Goal: Download file/media

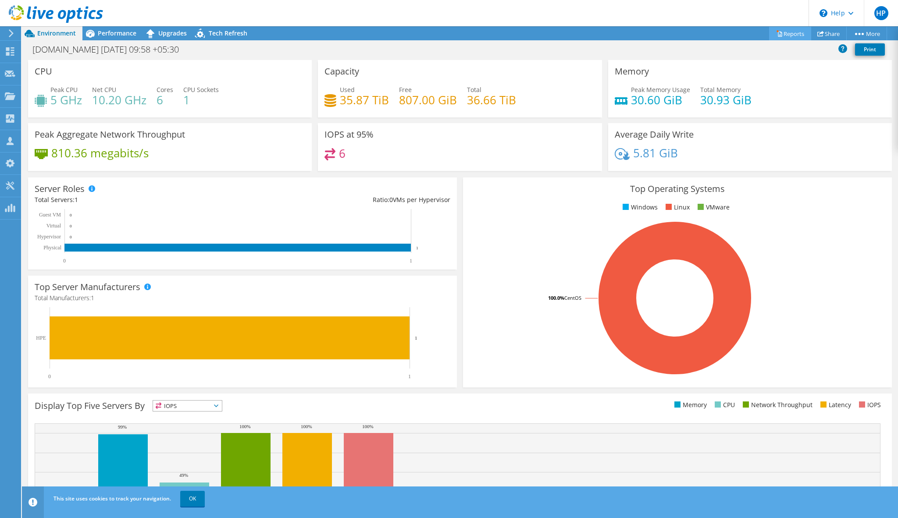
click at [792, 35] on link "Reports" at bounding box center [790, 34] width 42 height 14
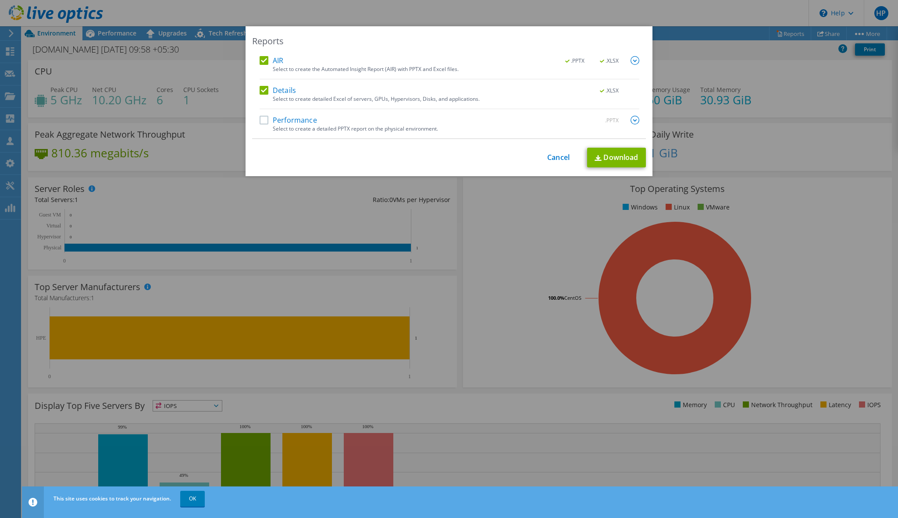
click at [261, 120] on label "Performance" at bounding box center [287, 120] width 57 height 9
click at [0, 0] on input "Performance" at bounding box center [0, 0] width 0 height 0
click at [631, 158] on link "Download" at bounding box center [616, 158] width 59 height 20
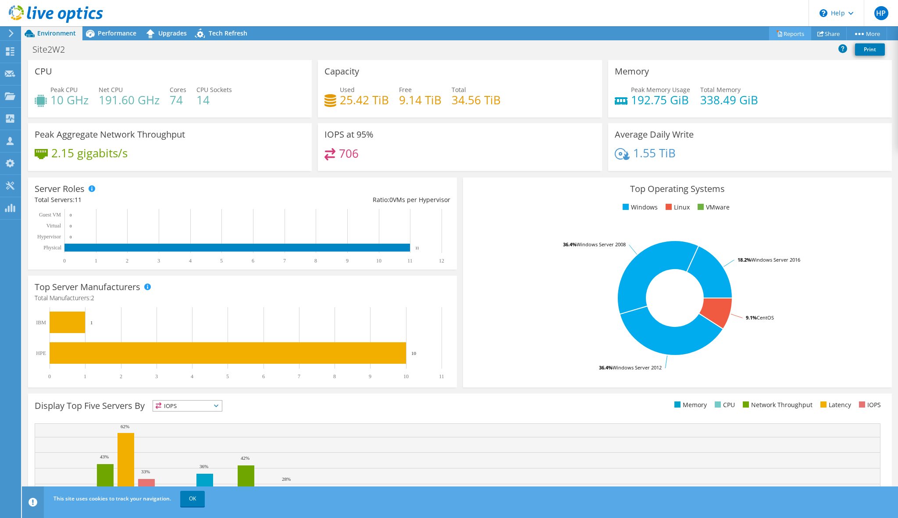
click at [795, 34] on link "Reports" at bounding box center [790, 34] width 42 height 14
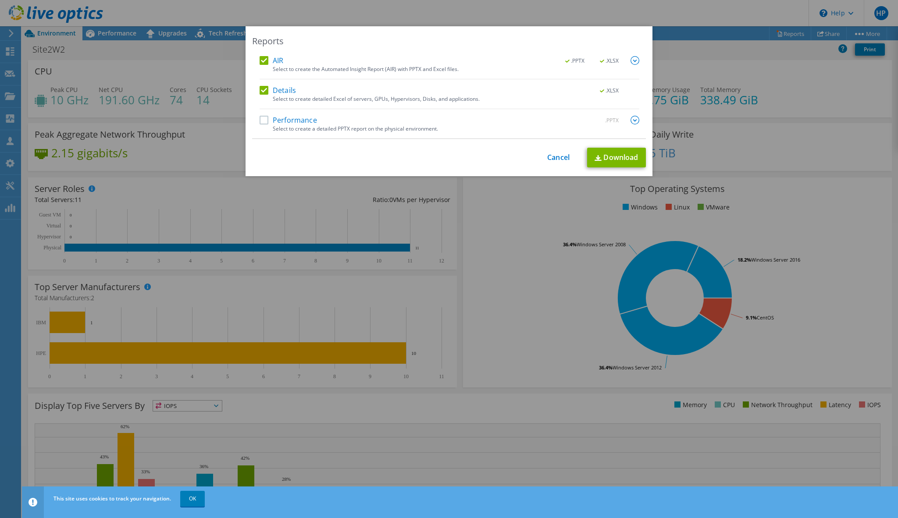
click at [266, 124] on div "Performance .PPTX" at bounding box center [449, 121] width 380 height 10
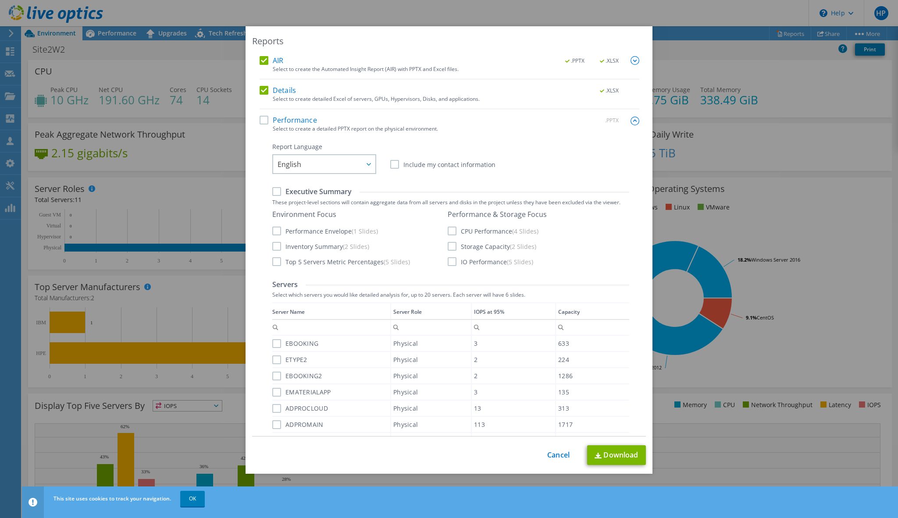
click at [266, 121] on label "Performance" at bounding box center [287, 120] width 57 height 9
click at [0, 0] on input "Performance" at bounding box center [0, 0] width 0 height 0
click at [398, 123] on div "Performance .PPTX" at bounding box center [449, 121] width 380 height 10
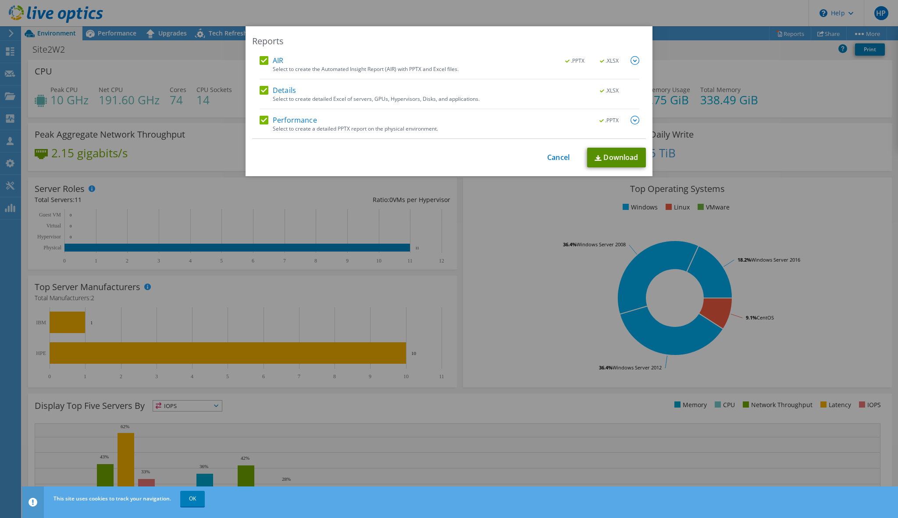
click at [620, 159] on link "Download" at bounding box center [616, 158] width 59 height 20
click at [635, 60] on img at bounding box center [634, 60] width 9 height 9
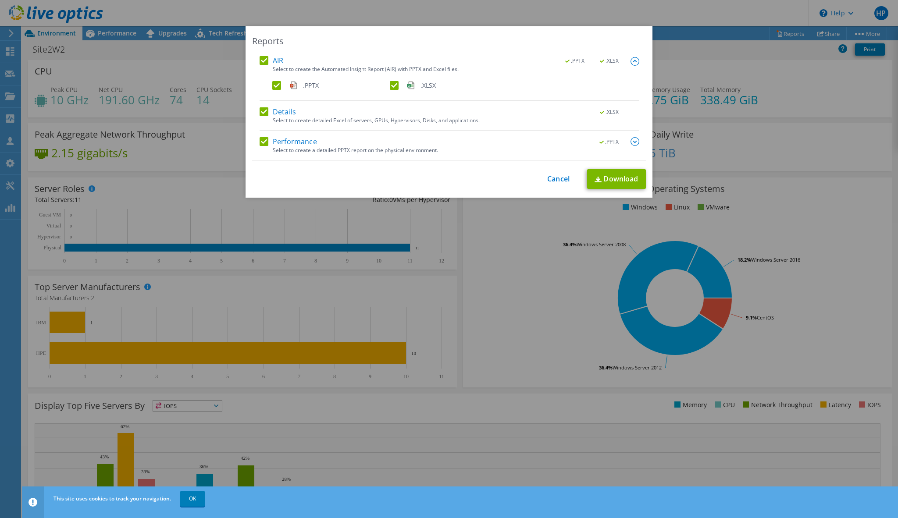
click at [636, 143] on img at bounding box center [634, 141] width 9 height 9
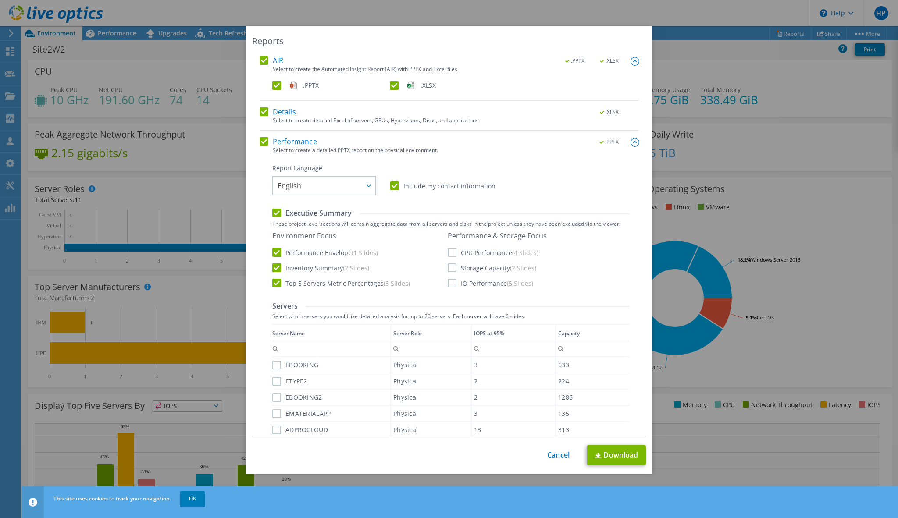
click at [186, 200] on div "Reports AIR .PPTX .XLSX Select to create the Automated Insight Report (AIR) wit…" at bounding box center [449, 258] width 898 height 465
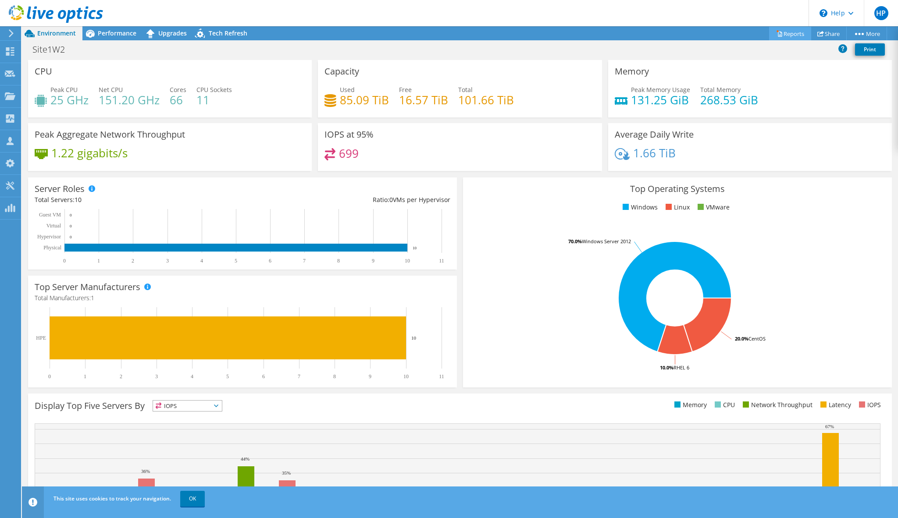
click at [794, 36] on link "Reports" at bounding box center [790, 34] width 42 height 14
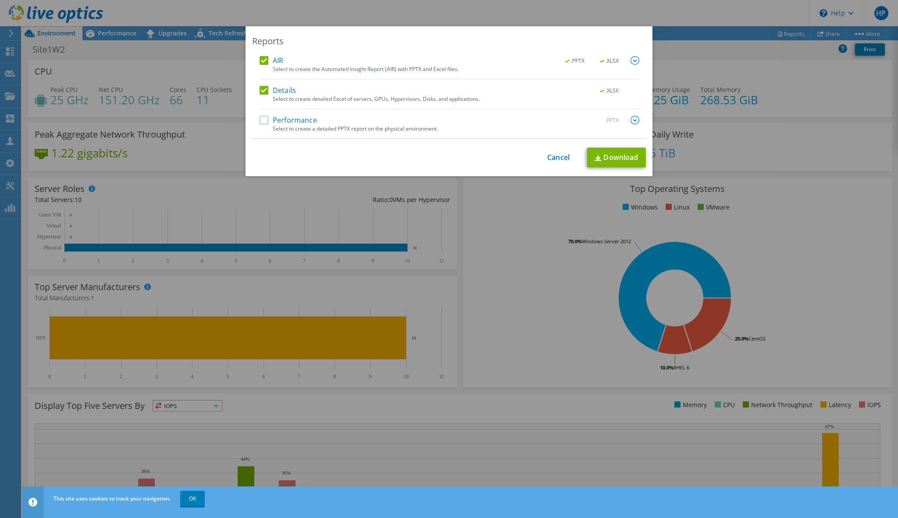
click at [263, 121] on label "Performance" at bounding box center [287, 120] width 57 height 9
click at [0, 0] on input "Performance" at bounding box center [0, 0] width 0 height 0
click at [630, 160] on link "Download" at bounding box center [616, 158] width 59 height 20
